Goal: Browse casually

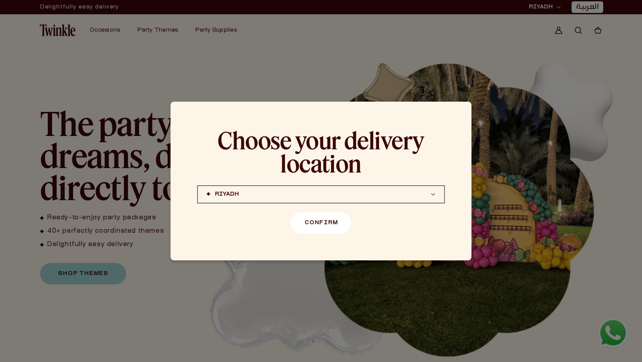
click at [320, 226] on button "Confirm" at bounding box center [321, 222] width 60 height 21
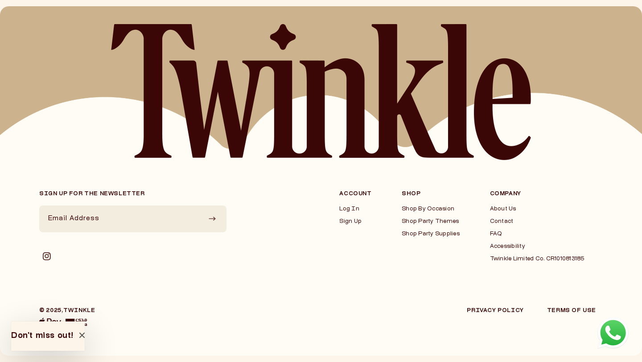
scroll to position [2264, 0]
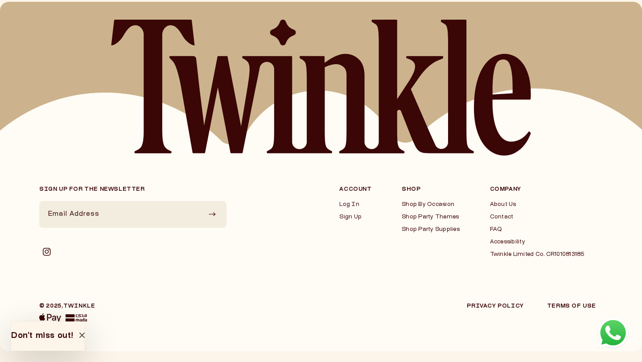
click at [85, 335] on button "Don't miss out!" at bounding box center [48, 336] width 74 height 29
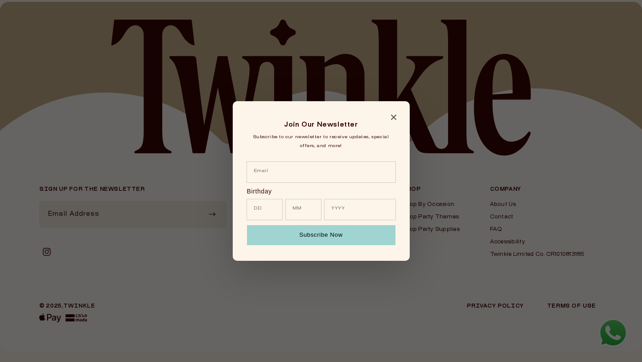
click at [390, 113] on div "Join Our Newsletter Subscribe to our newsletter to receive updates, special off…" at bounding box center [321, 181] width 177 height 160
click at [394, 118] on icon "Close modal" at bounding box center [393, 117] width 5 height 5
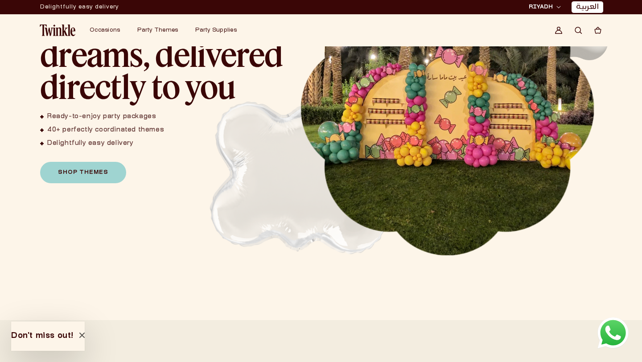
scroll to position [0, 0]
